Goal: Information Seeking & Learning: Learn about a topic

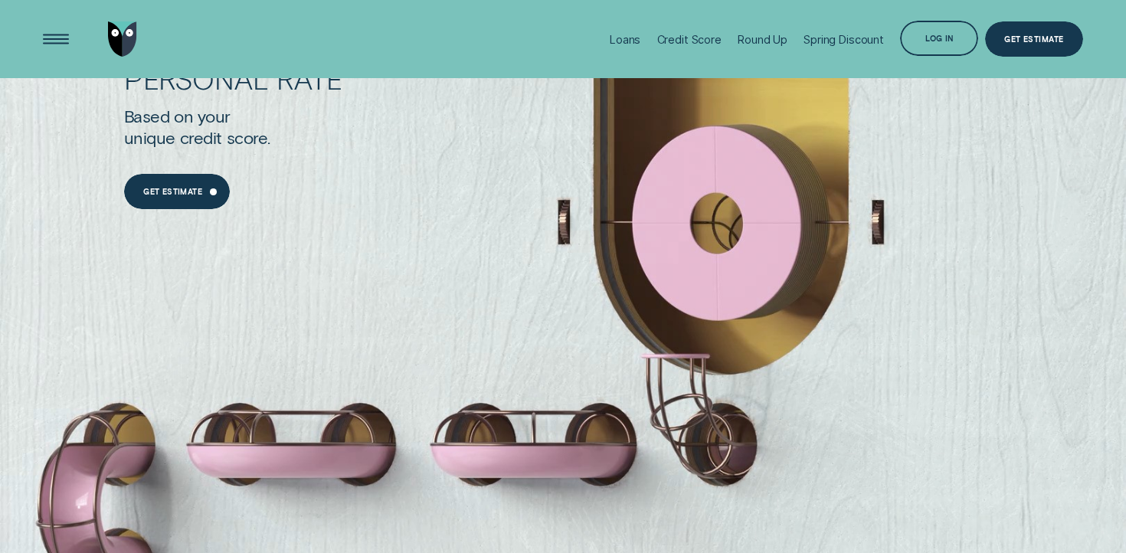
scroll to position [1275, 0]
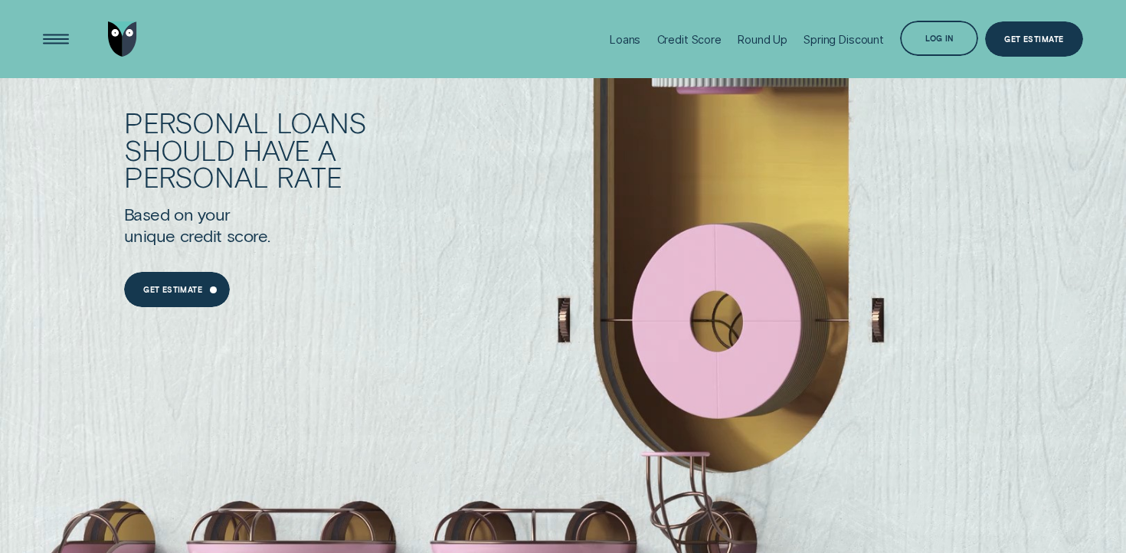
click at [313, 151] on div "should have a" at bounding box center [296, 150] width 344 height 28
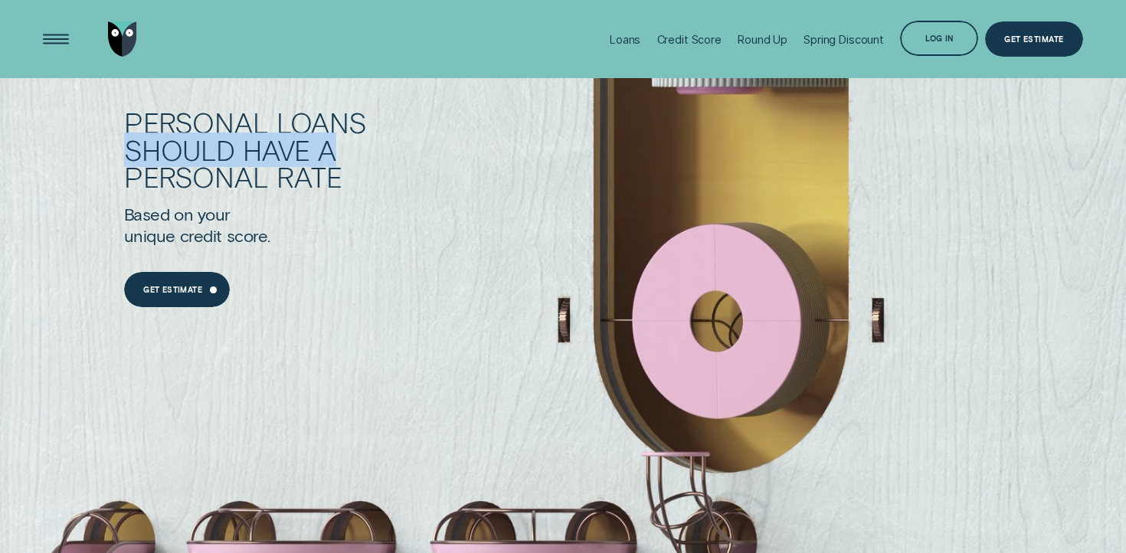
click at [313, 151] on div "should have a" at bounding box center [296, 150] width 344 height 28
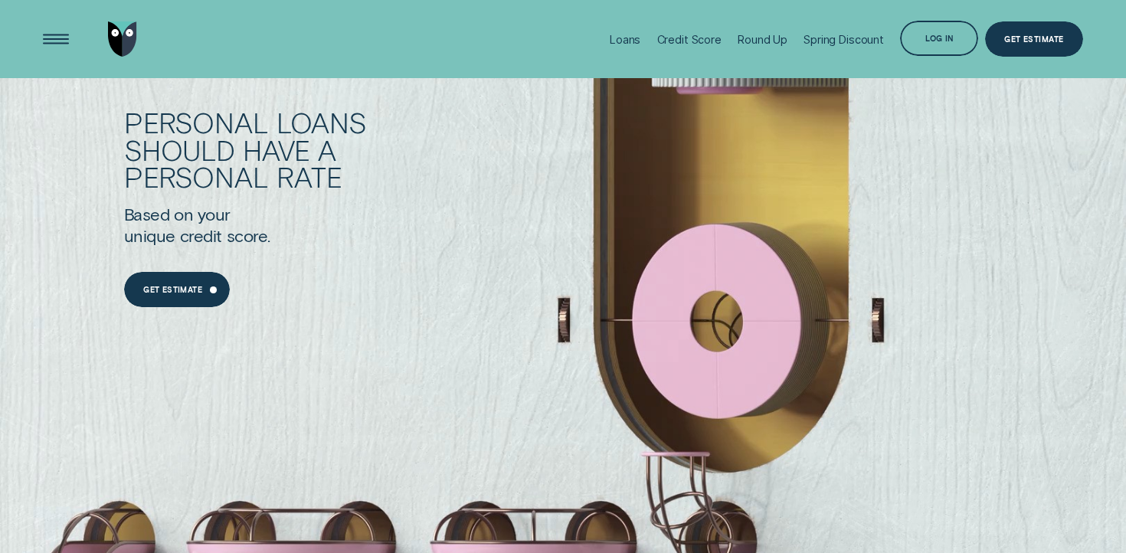
click at [318, 110] on div "Loans" at bounding box center [322, 123] width 90 height 28
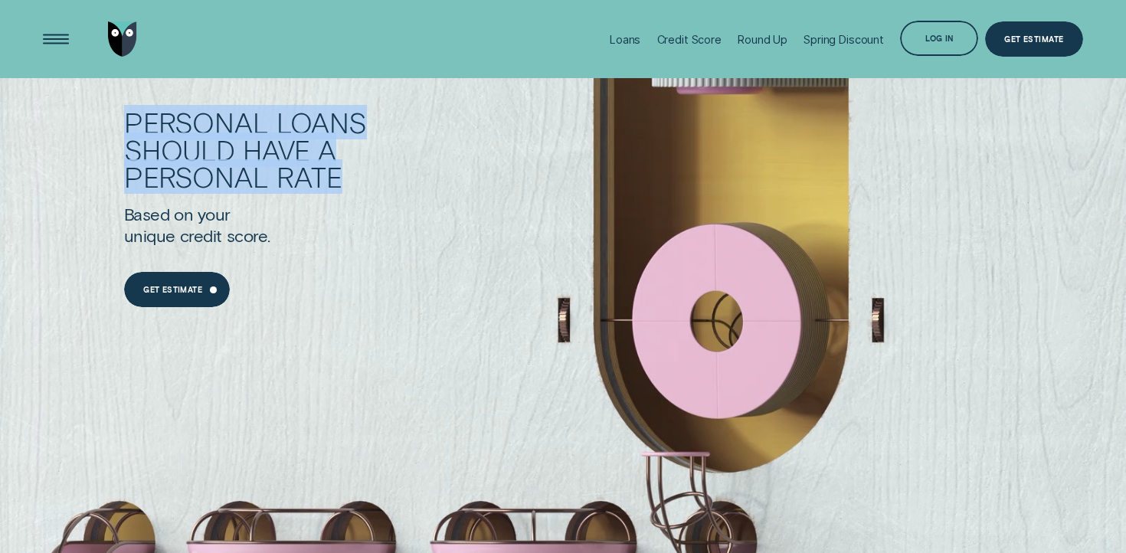
drag, startPoint x: 318, startPoint y: 110, endPoint x: 313, endPoint y: 197, distance: 87.5
click at [313, 198] on h1 "Personal Loans should have a personal rate" at bounding box center [296, 156] width 344 height 95
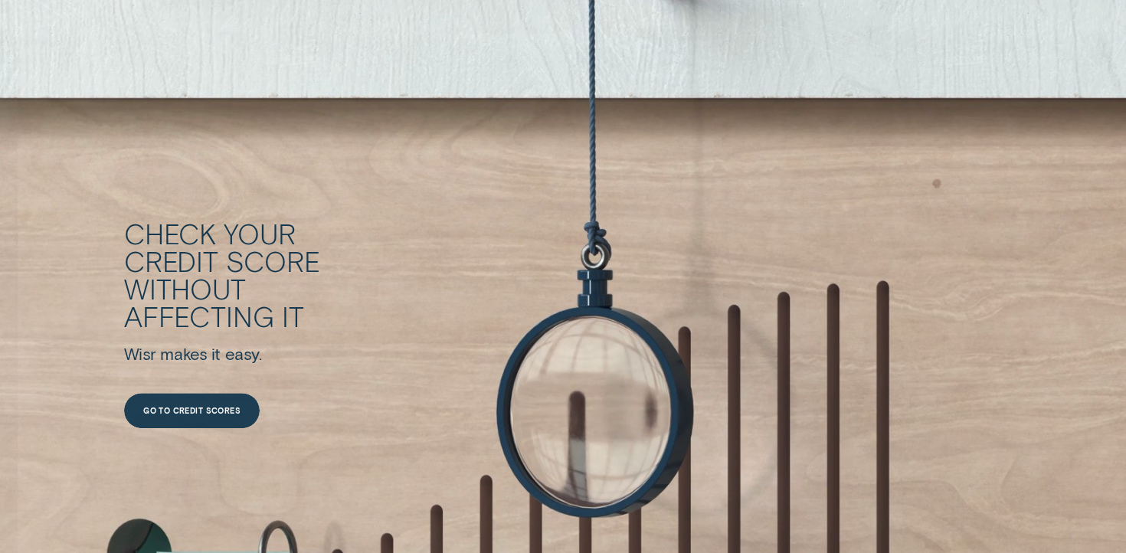
scroll to position [2091, 0]
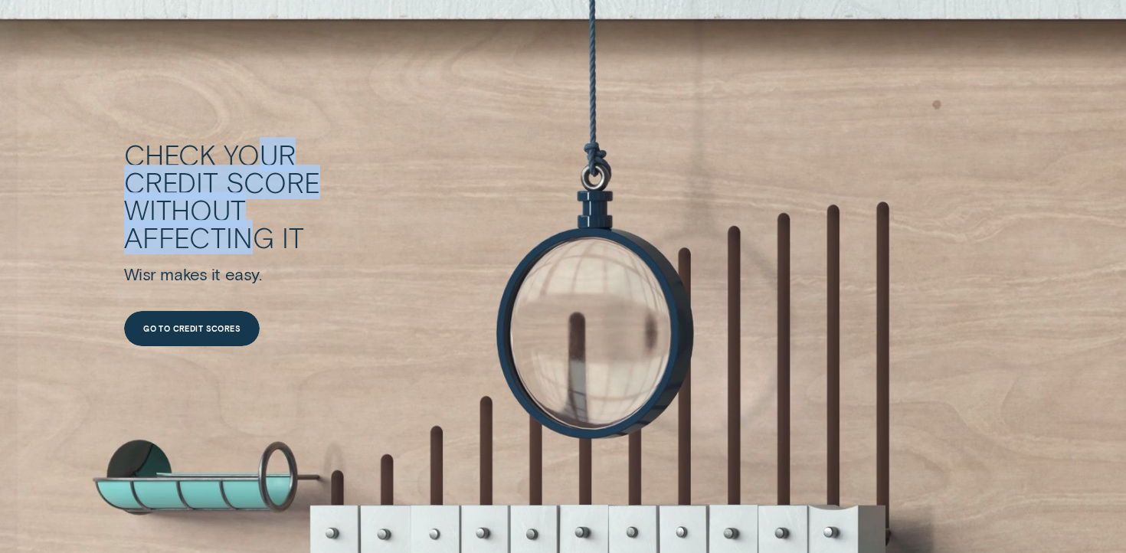
drag, startPoint x: 251, startPoint y: 228, endPoint x: 249, endPoint y: 136, distance: 91.9
click at [250, 141] on div "Check your credit score without affecting it" at bounding box center [296, 196] width 344 height 110
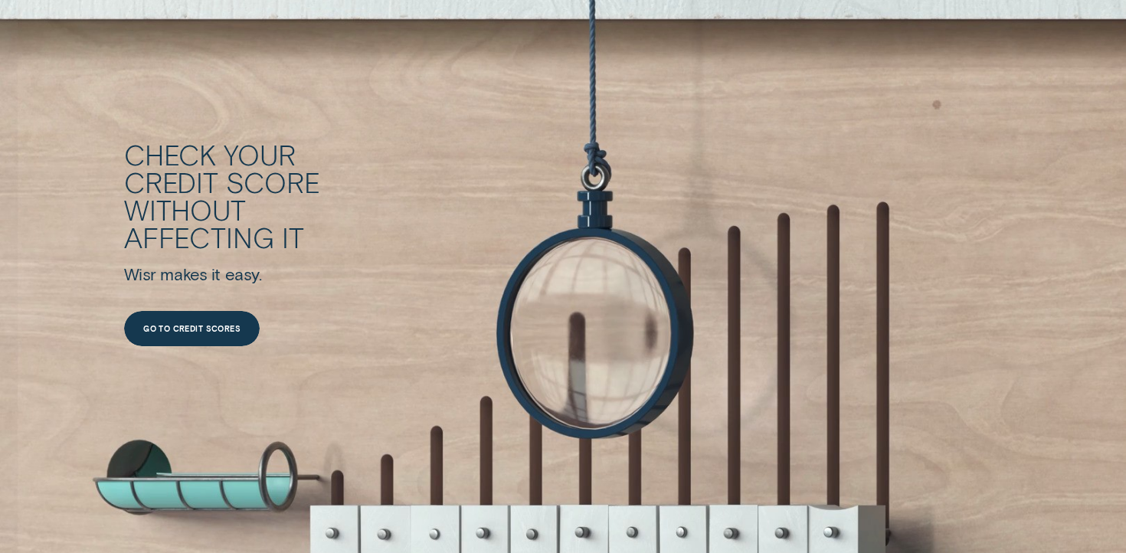
click at [249, 136] on div "Check your credit score without affecting it Wisr makes it easy. Go to credit s…" at bounding box center [603, 244] width 959 height 563
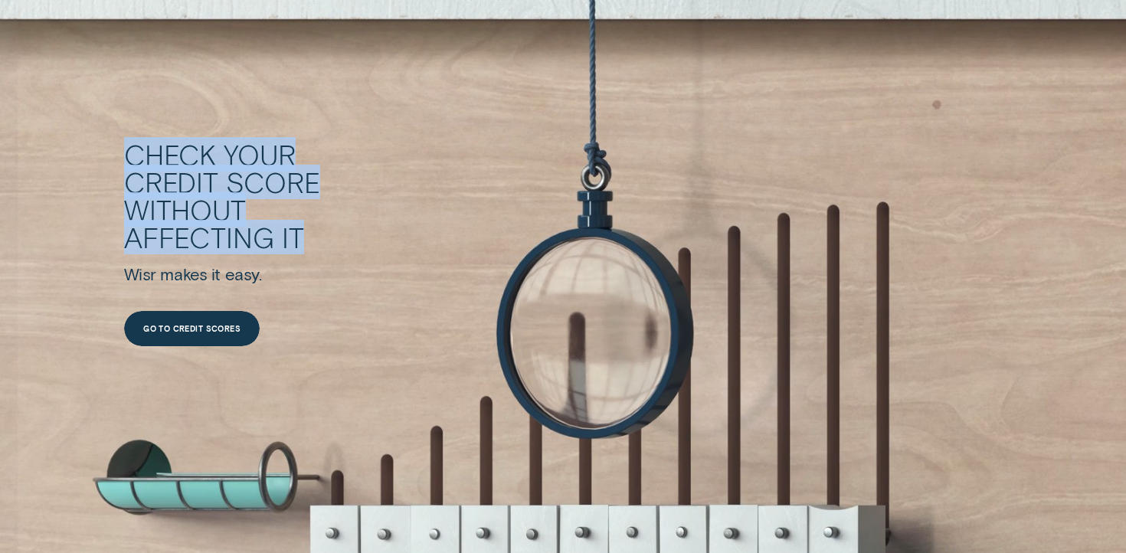
drag, startPoint x: 249, startPoint y: 136, endPoint x: 246, endPoint y: 271, distance: 134.9
click at [246, 271] on div "Check your credit score without affecting it Wisr makes it easy. Go to credit s…" at bounding box center [603, 244] width 959 height 563
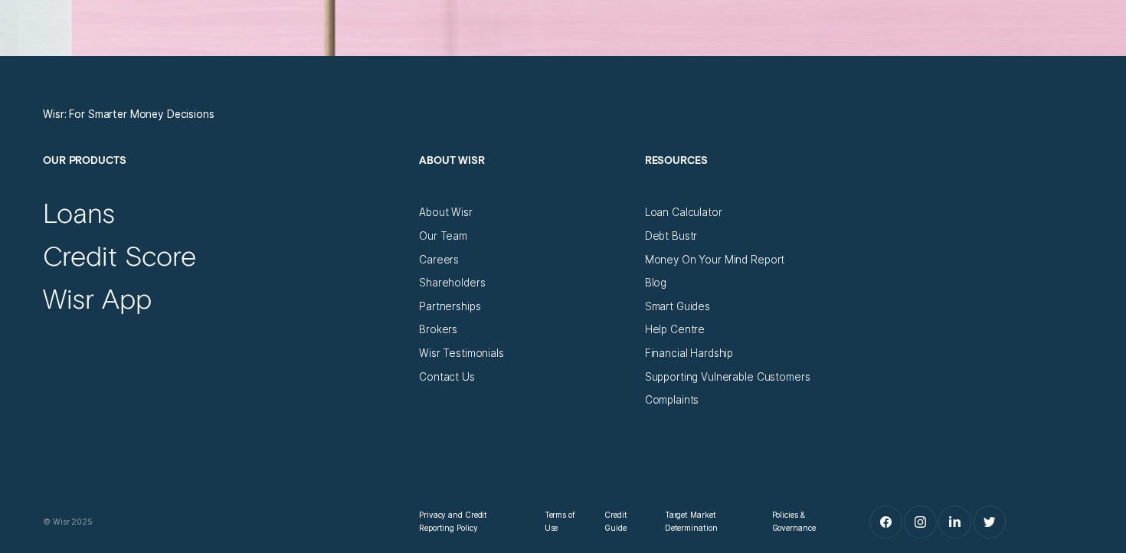
scroll to position [5192, 0]
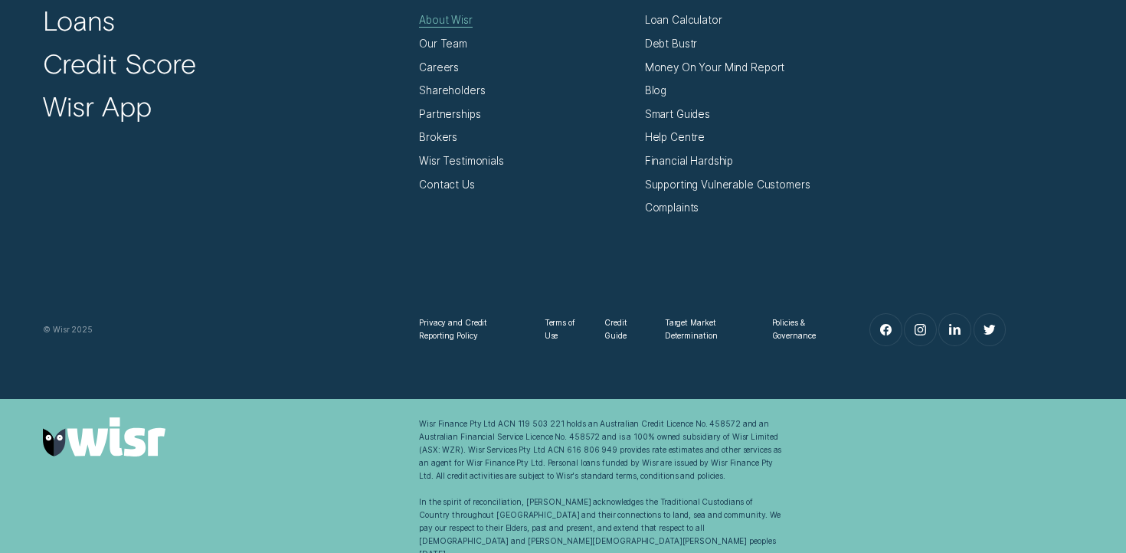
click at [453, 22] on div "About Wisr" at bounding box center [446, 20] width 54 height 13
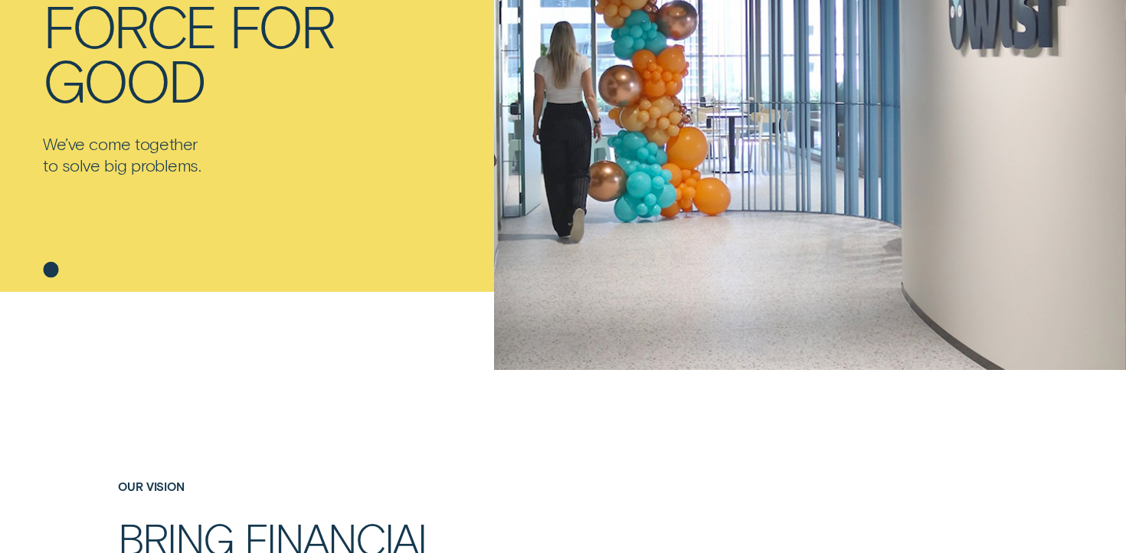
scroll to position [316, 0]
